Goal: Register for event/course

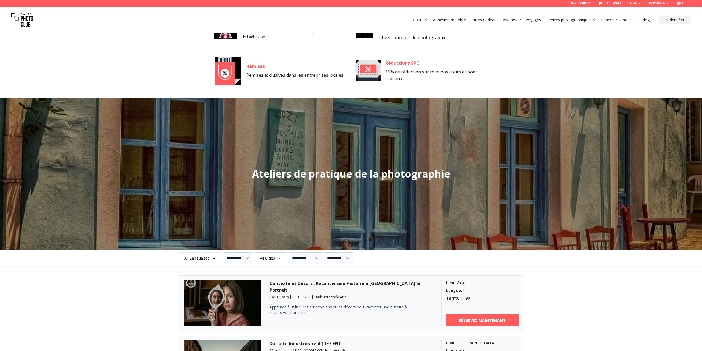
scroll to position [386, 0]
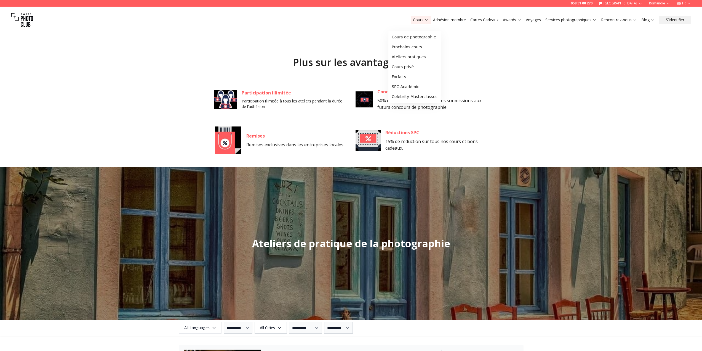
click at [413, 22] on link "Cours" at bounding box center [421, 20] width 16 height 6
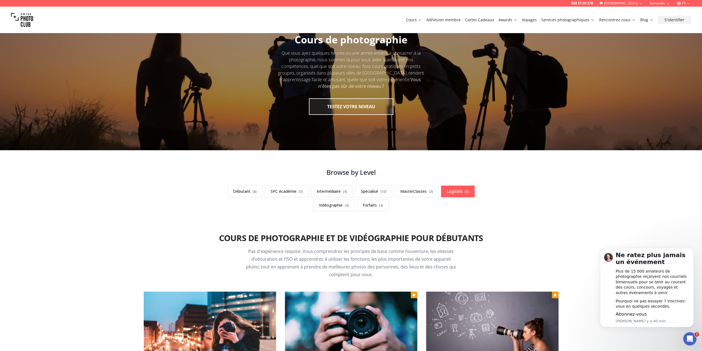
click at [441, 197] on link "Logiciels ( 5 )" at bounding box center [458, 191] width 34 height 12
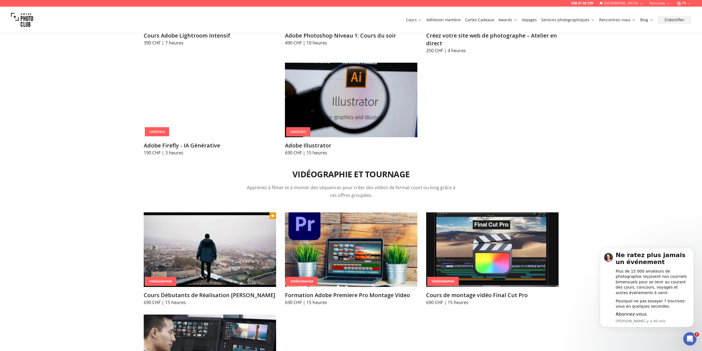
scroll to position [2021, 0]
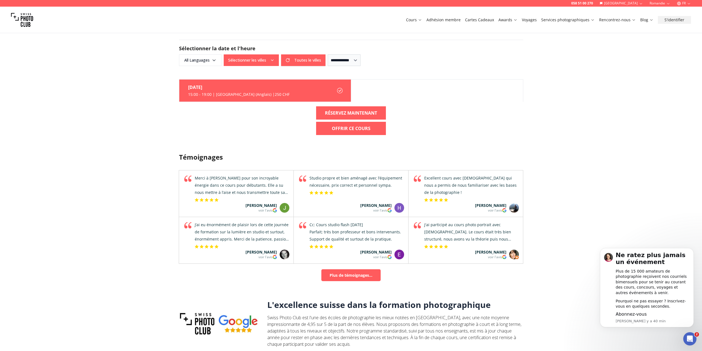
scroll to position [497, 0]
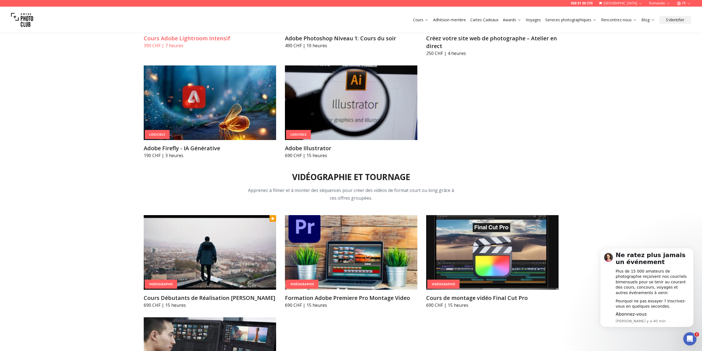
scroll to position [2021, 0]
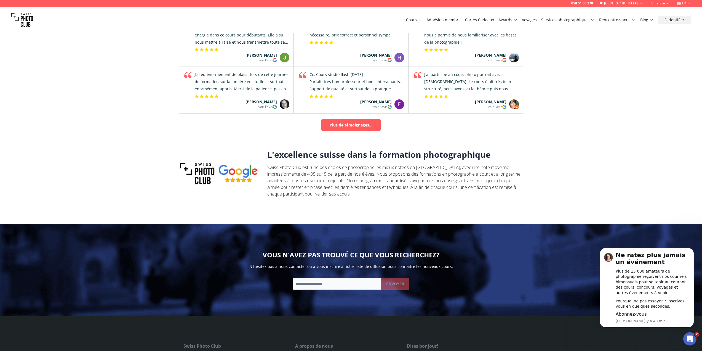
scroll to position [800, 0]
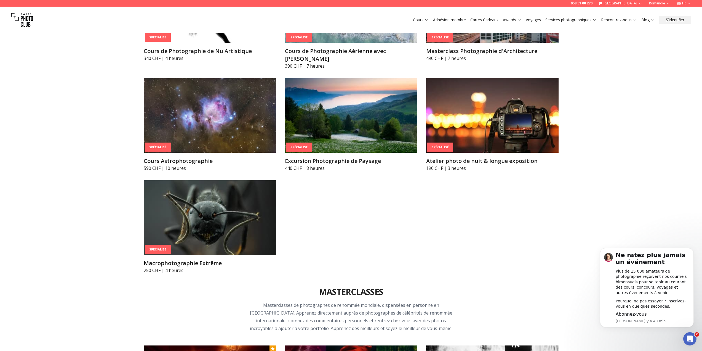
scroll to position [1359, 0]
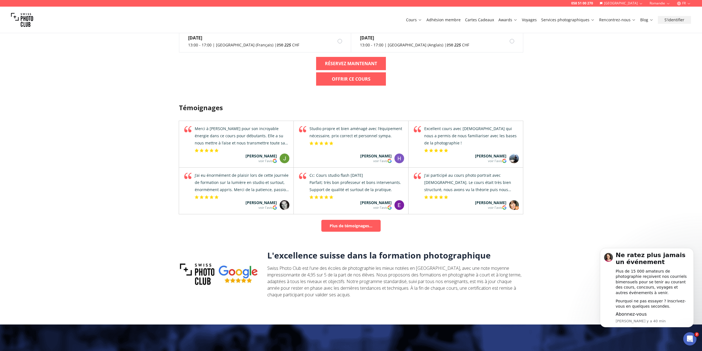
scroll to position [662, 0]
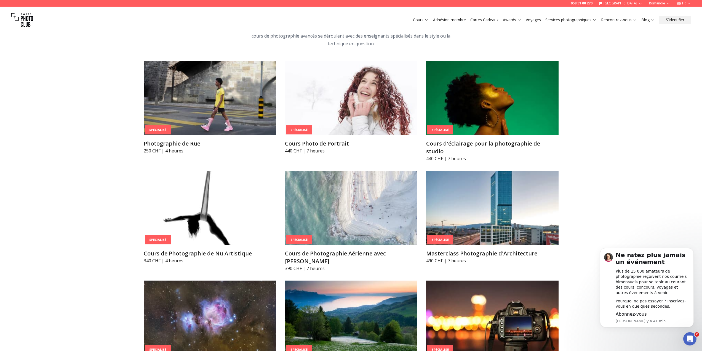
scroll to position [1304, 0]
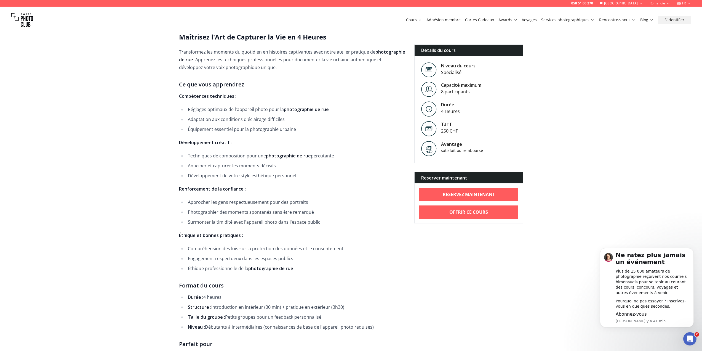
scroll to position [221, 0]
